Goal: Check status: Check status

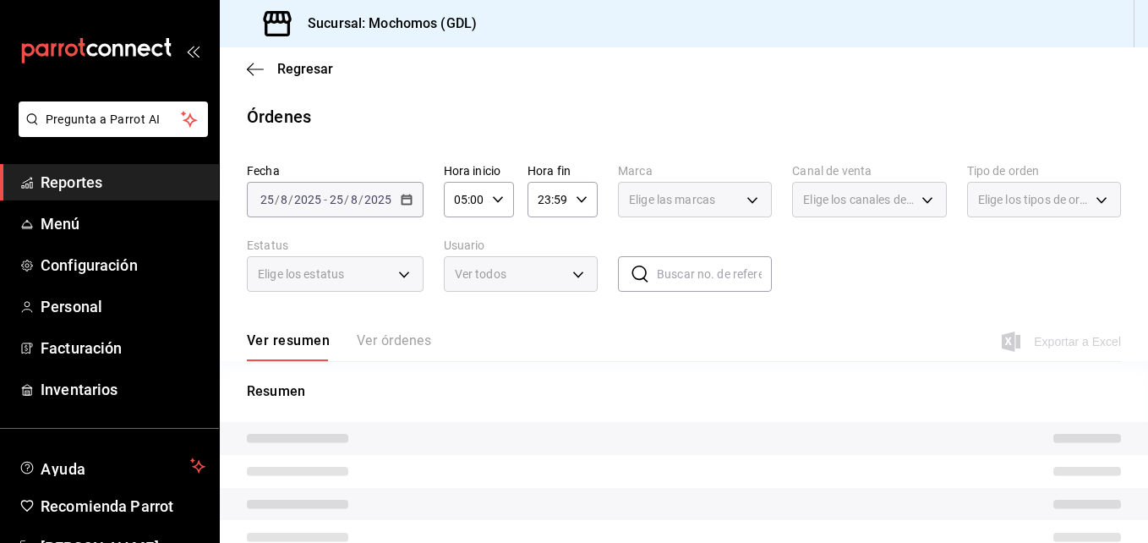
type input "9cac9703-0c5a-4d8b-addd-5b6b571d65b9"
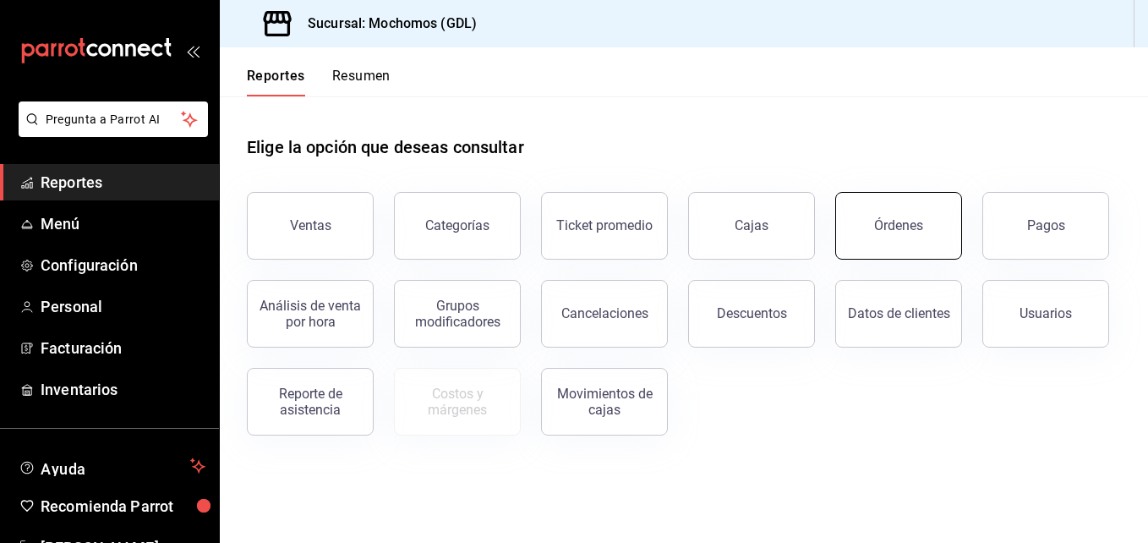
click at [846, 248] on button "Órdenes" at bounding box center [898, 226] width 127 height 68
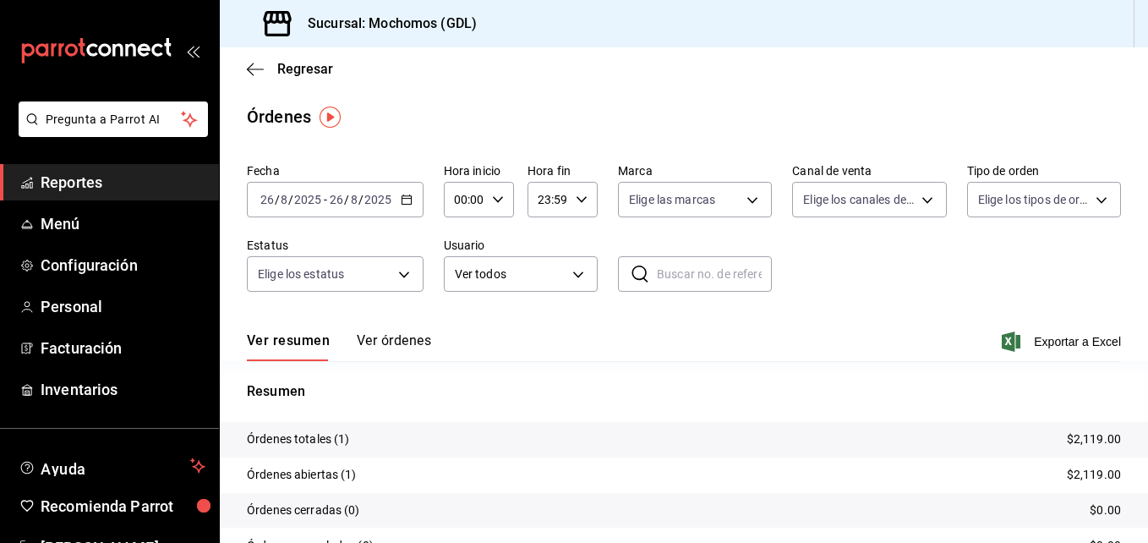
click at [404, 201] on icon "button" at bounding box center [407, 200] width 12 height 12
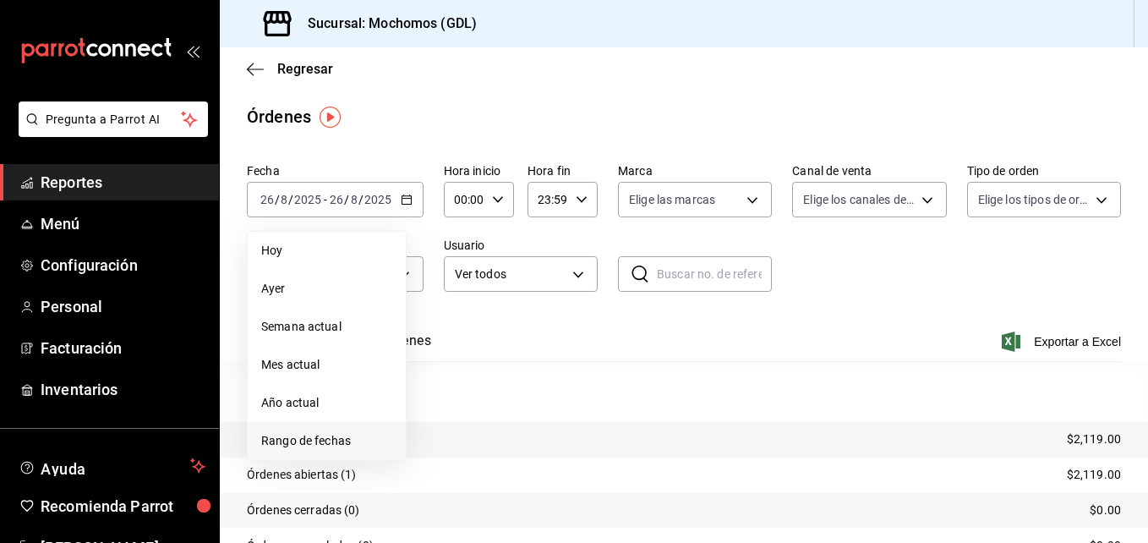
click at [261, 437] on span "Rango de fechas" at bounding box center [326, 441] width 131 height 18
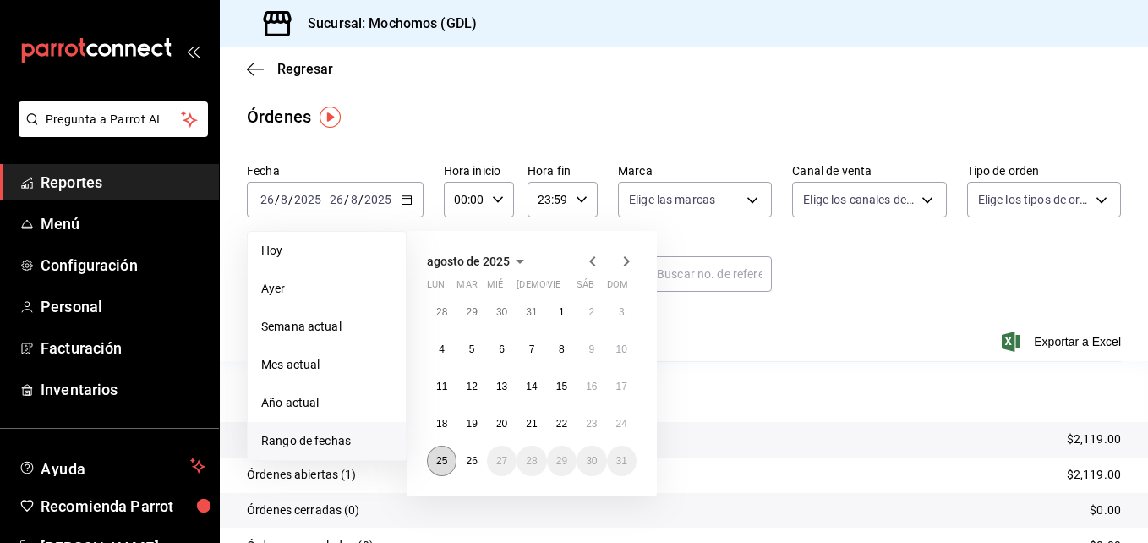
click at [440, 474] on button "25" at bounding box center [442, 461] width 30 height 30
click at [462, 468] on button "26" at bounding box center [472, 461] width 30 height 30
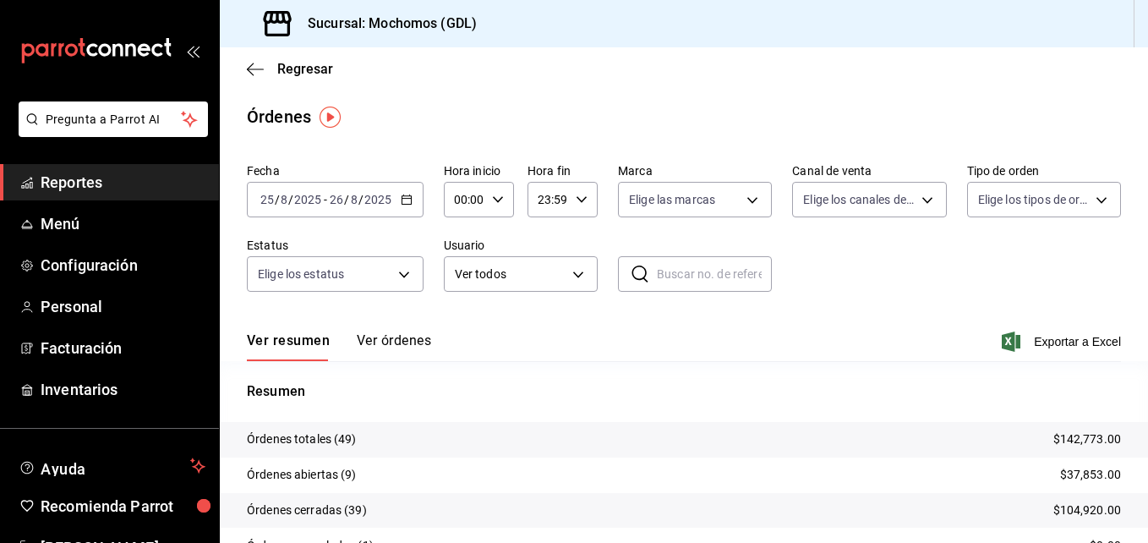
click at [489, 196] on div "00:00 Hora inicio" at bounding box center [479, 200] width 70 height 36
click at [463, 259] on button "00" at bounding box center [460, 243] width 28 height 34
click at [457, 268] on button "05" at bounding box center [460, 277] width 28 height 34
type input "05:00"
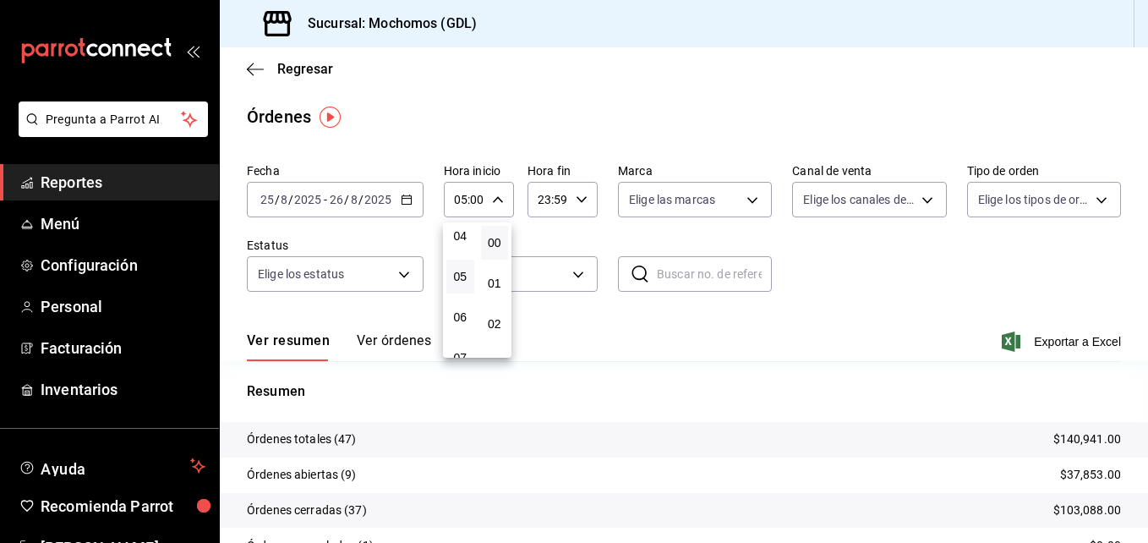
click at [649, 112] on div at bounding box center [574, 271] width 1148 height 543
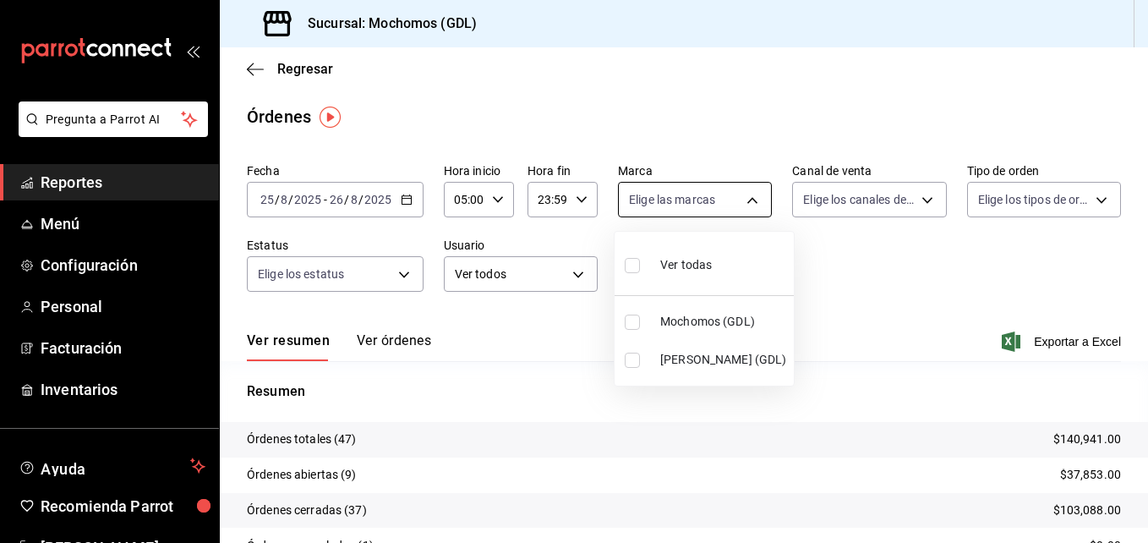
click at [742, 189] on body "Pregunta a Parrot AI Reportes Menú Configuración Personal Facturación Inventari…" at bounding box center [574, 271] width 1148 height 543
click at [637, 359] on input "checkbox" at bounding box center [632, 360] width 15 height 15
checkbox input "true"
type input "9cac9703-0c5a-4d8b-addd-5b6b571d65b9"
click at [938, 322] on div at bounding box center [574, 271] width 1148 height 543
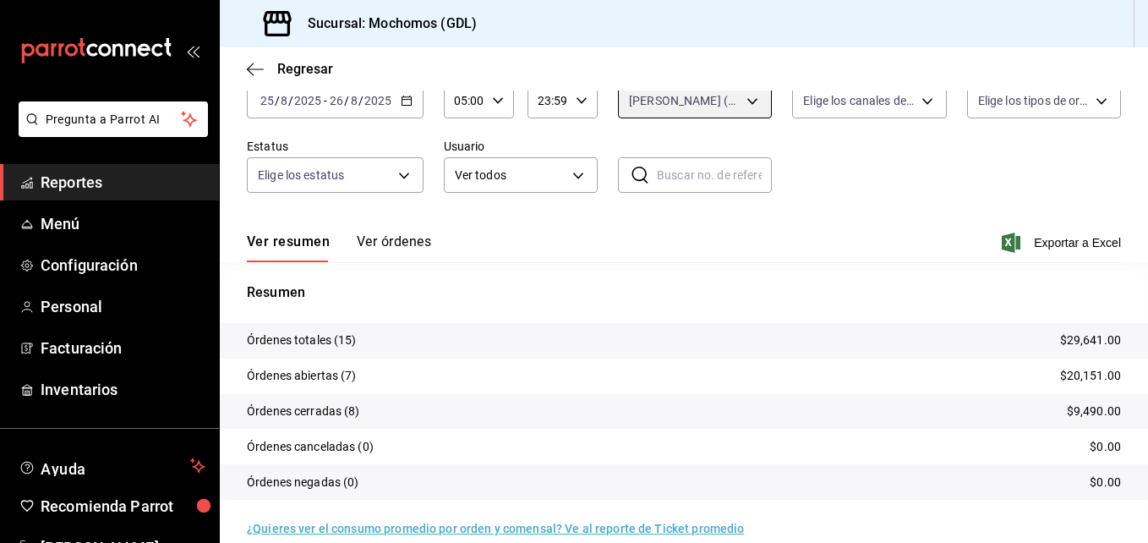
scroll to position [121, 0]
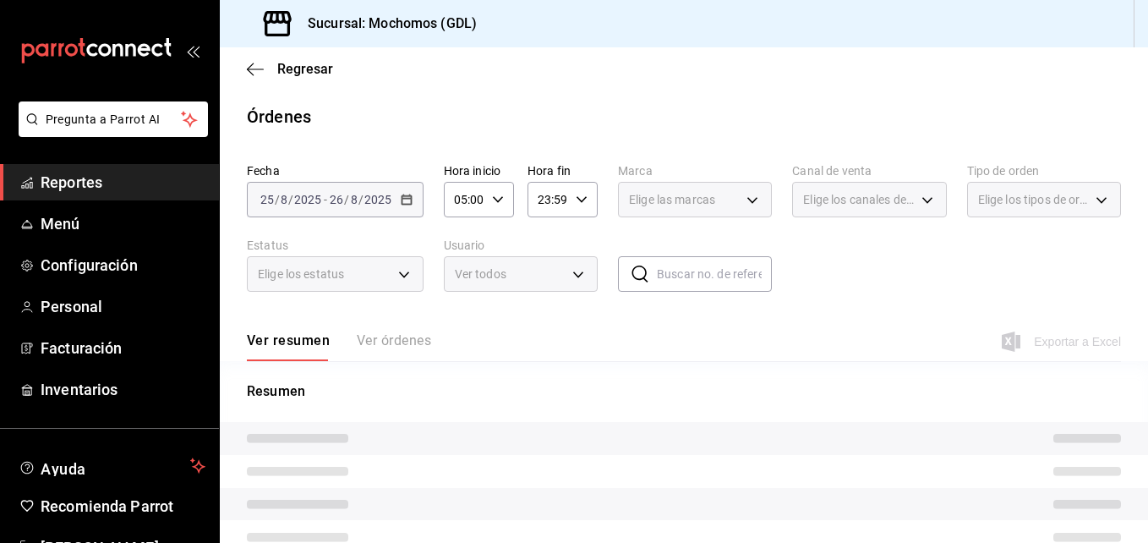
type input "9cac9703-0c5a-4d8b-addd-5b6b571d65b9"
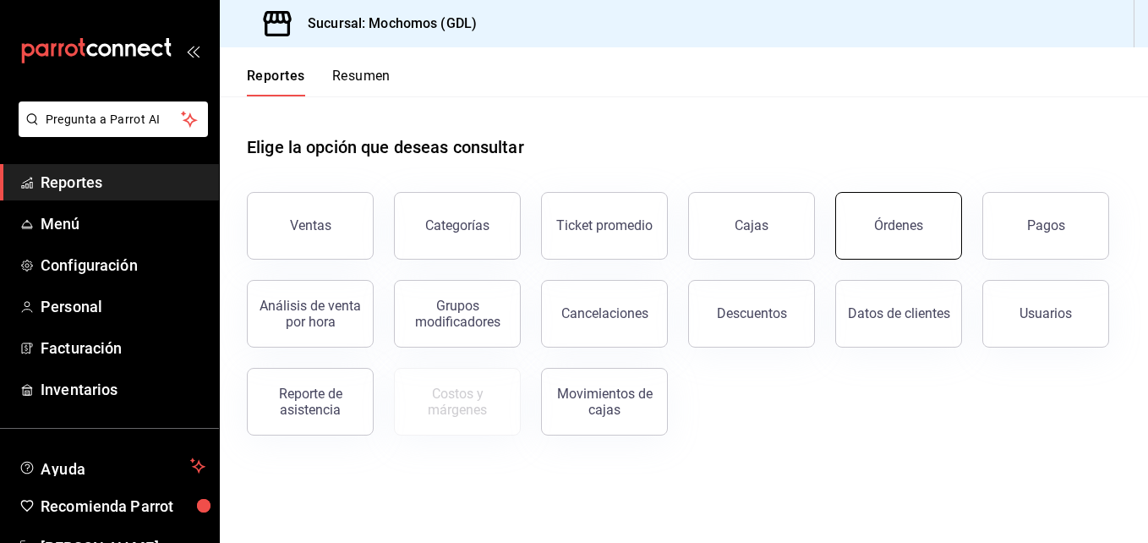
click at [859, 213] on button "Órdenes" at bounding box center [898, 226] width 127 height 68
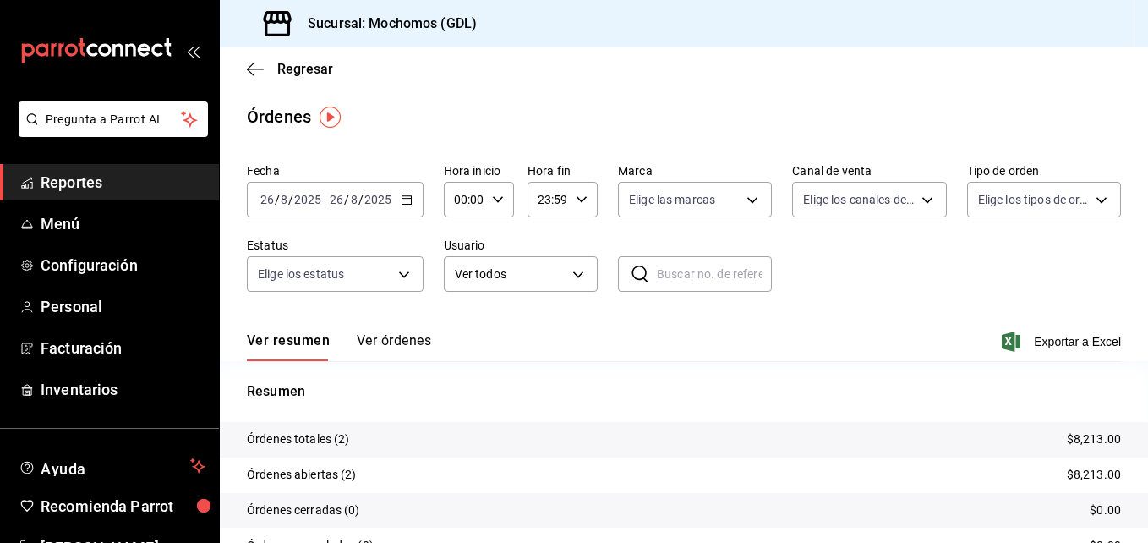
click at [404, 205] on div "2025-08-26 26 / 8 / 2025 - 2025-08-26 26 / 8 / 2025" at bounding box center [335, 200] width 177 height 36
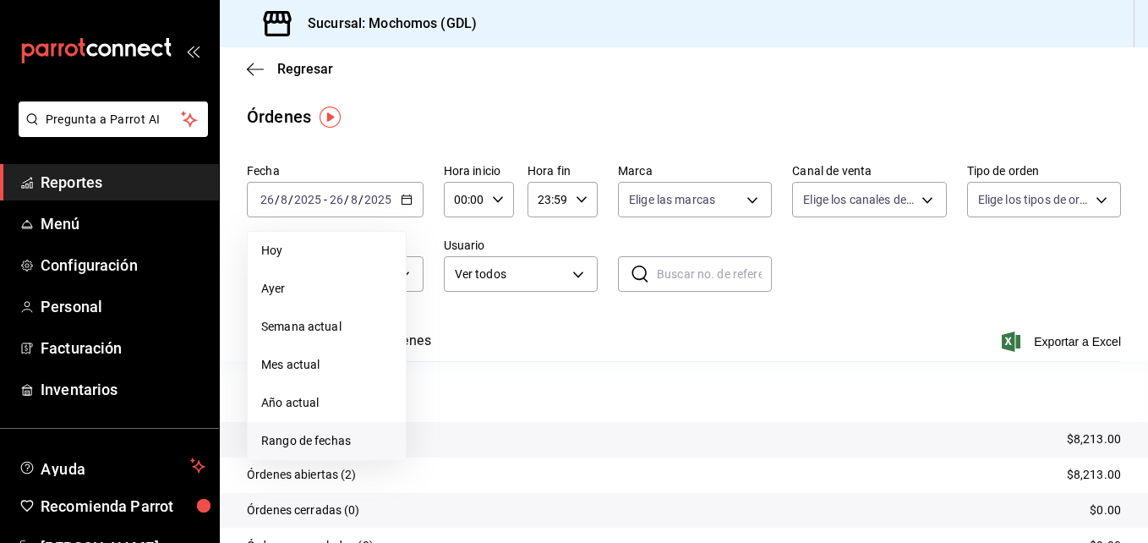
click at [304, 443] on span "Rango de fechas" at bounding box center [326, 441] width 131 height 18
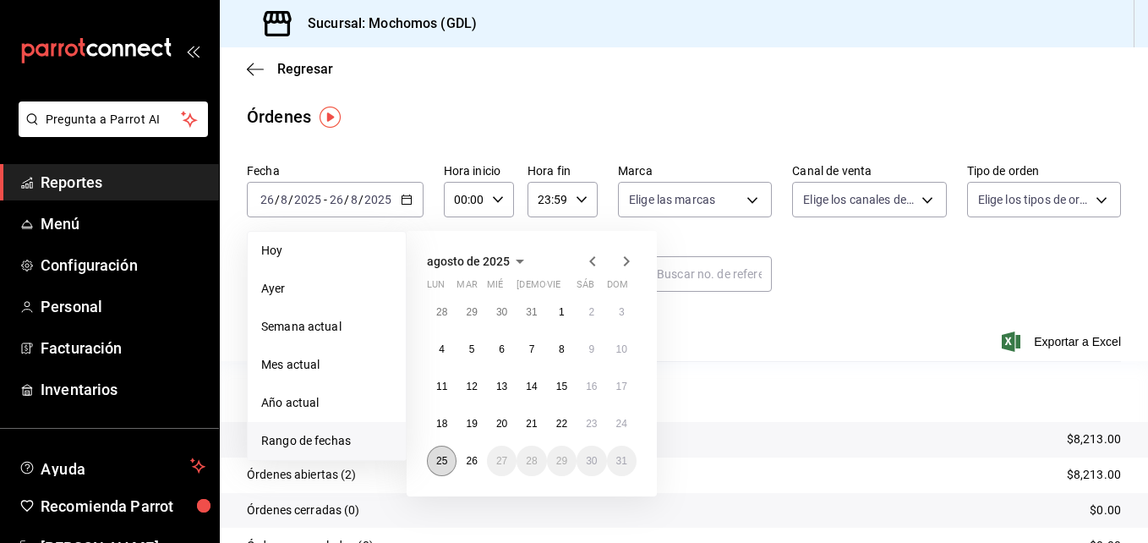
click at [447, 463] on abbr "25" at bounding box center [441, 461] width 11 height 12
click at [459, 463] on button "26" at bounding box center [472, 461] width 30 height 30
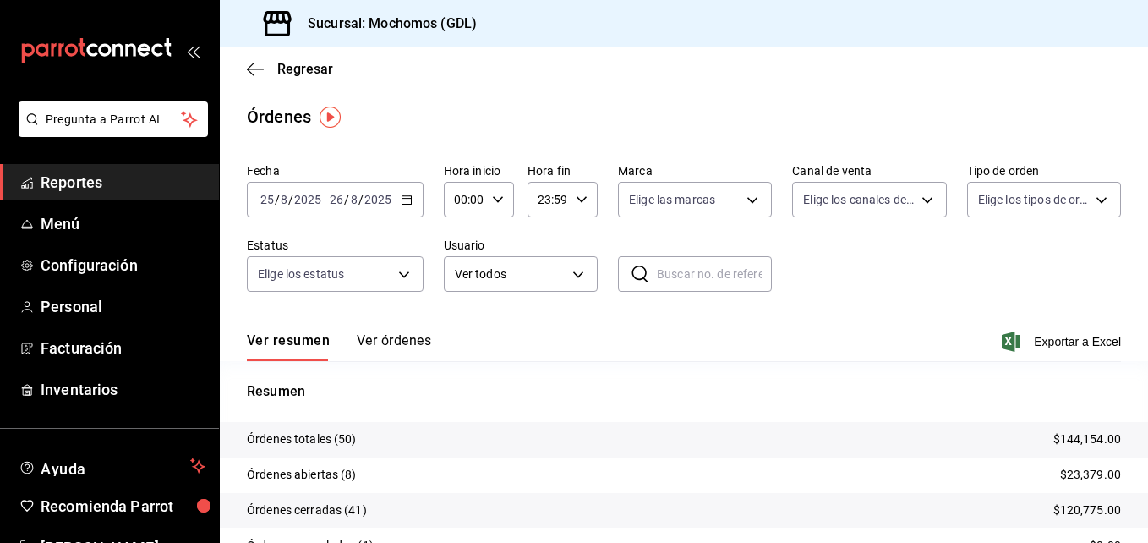
click at [500, 196] on icon "button" at bounding box center [498, 200] width 12 height 12
click at [464, 245] on span "00" at bounding box center [461, 243] width 8 height 14
click at [461, 246] on span "05" at bounding box center [461, 243] width 8 height 14
type input "05:00"
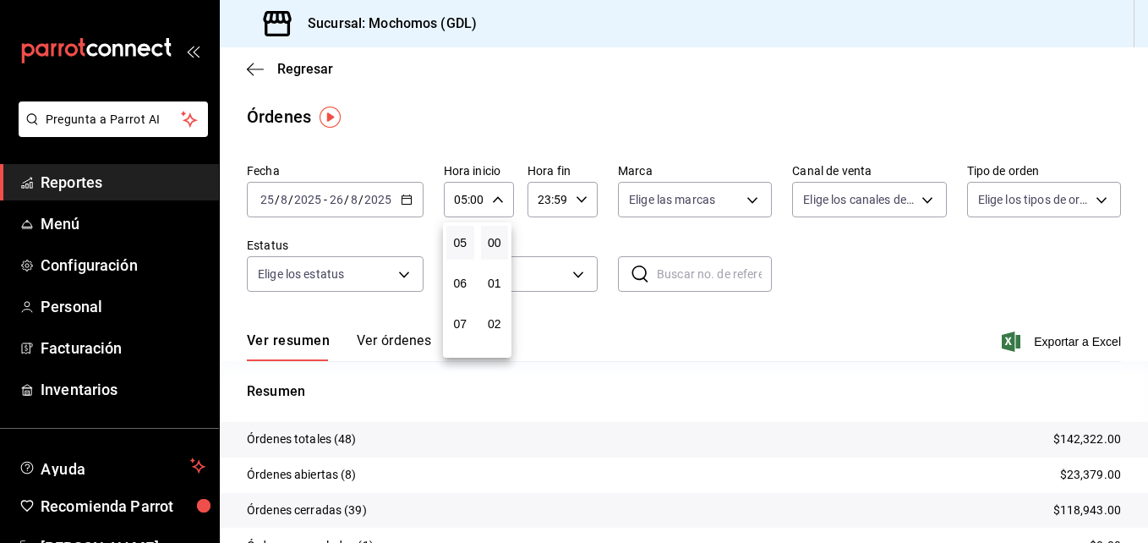
click at [742, 198] on div at bounding box center [574, 271] width 1148 height 543
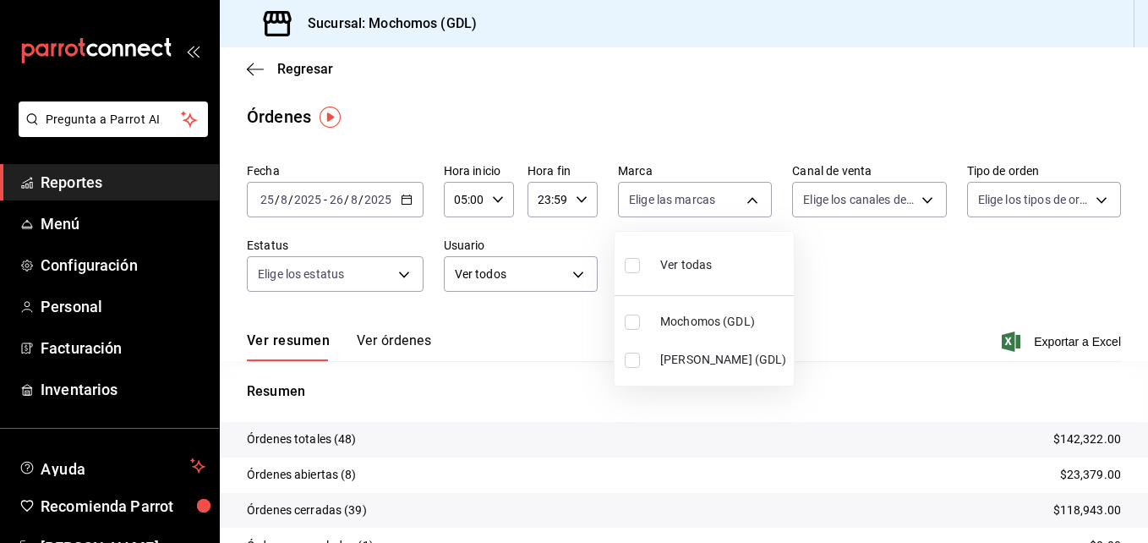
click at [742, 198] on body "Pregunta a Parrot AI Reportes Menú Configuración Personal Facturación Inventari…" at bounding box center [574, 271] width 1148 height 543
click at [676, 356] on span "[PERSON_NAME] (GDL)" at bounding box center [723, 360] width 127 height 18
type input "9cac9703-0c5a-4d8b-addd-5b6b571d65b9"
checkbox input "true"
